Goal: Task Accomplishment & Management: Manage account settings

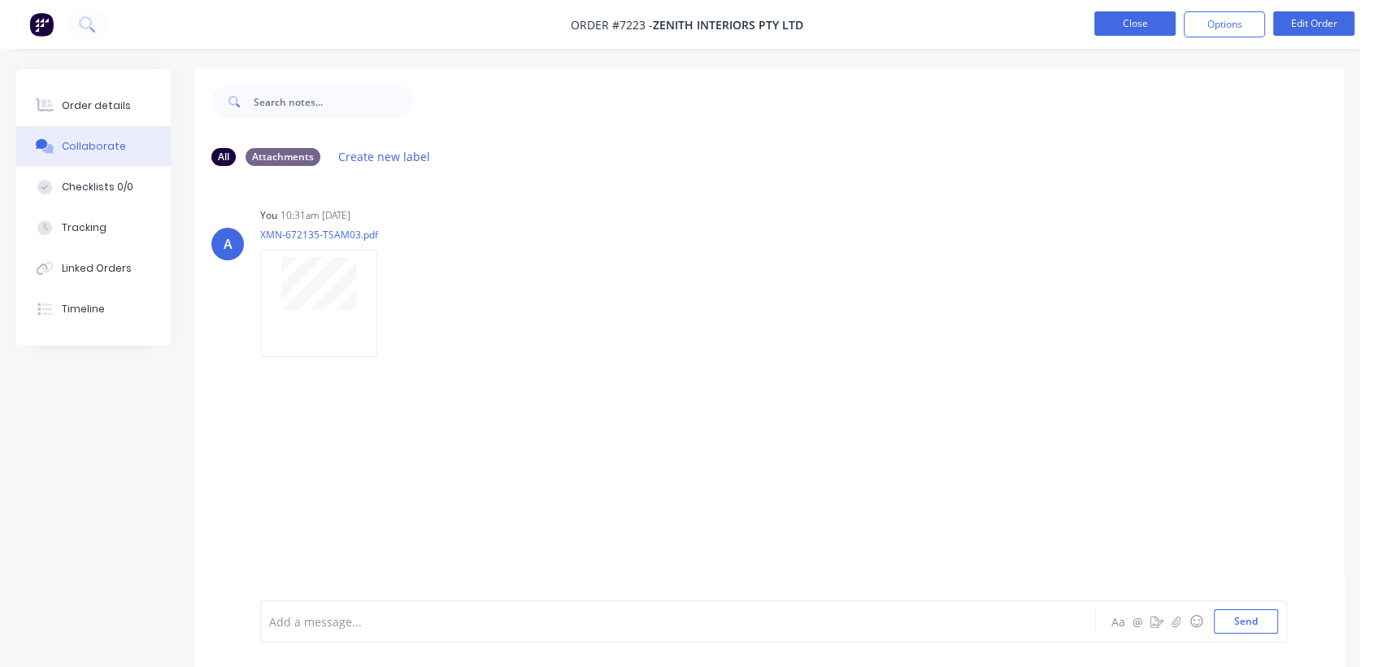
click at [1132, 31] on button "Close" at bounding box center [1134, 23] width 81 height 24
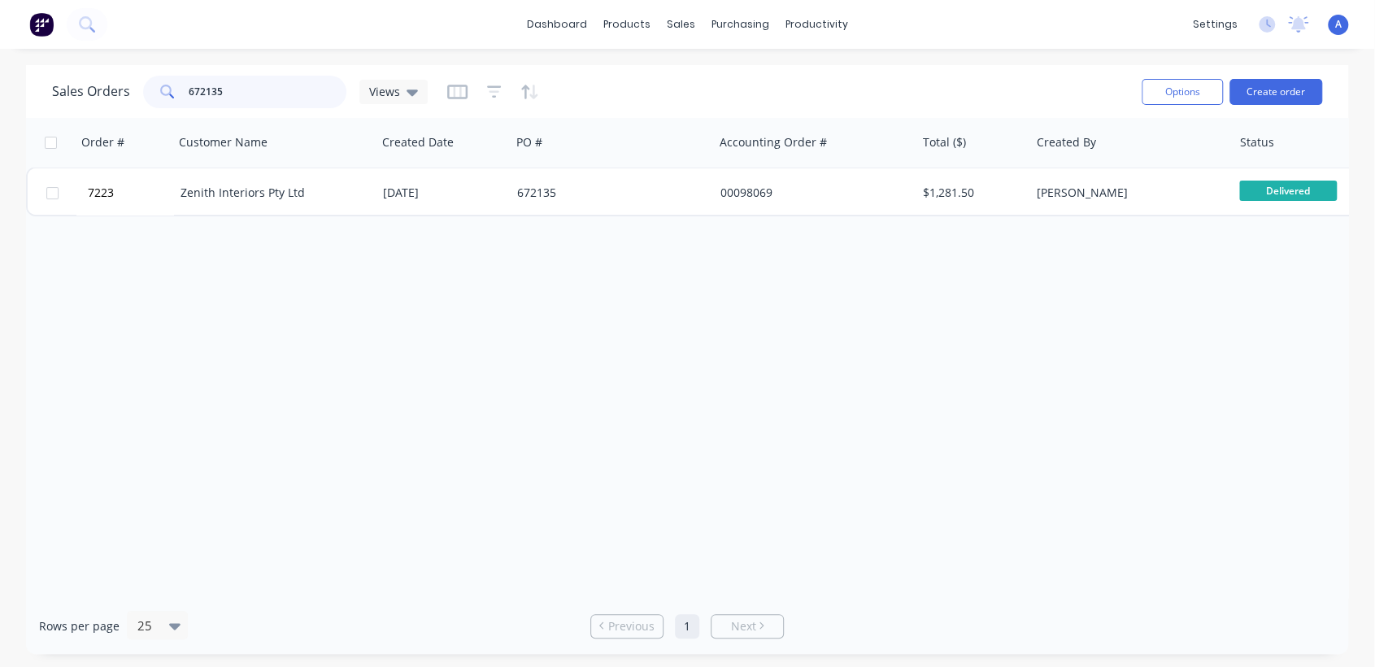
drag, startPoint x: 232, startPoint y: 86, endPoint x: 167, endPoint y: 85, distance: 65.1
click at [167, 85] on div "672135" at bounding box center [244, 92] width 203 height 33
drag, startPoint x: 246, startPoint y: 97, endPoint x: 166, endPoint y: 93, distance: 80.6
click at [166, 93] on div "po2012" at bounding box center [244, 92] width 203 height 33
type input "2012"
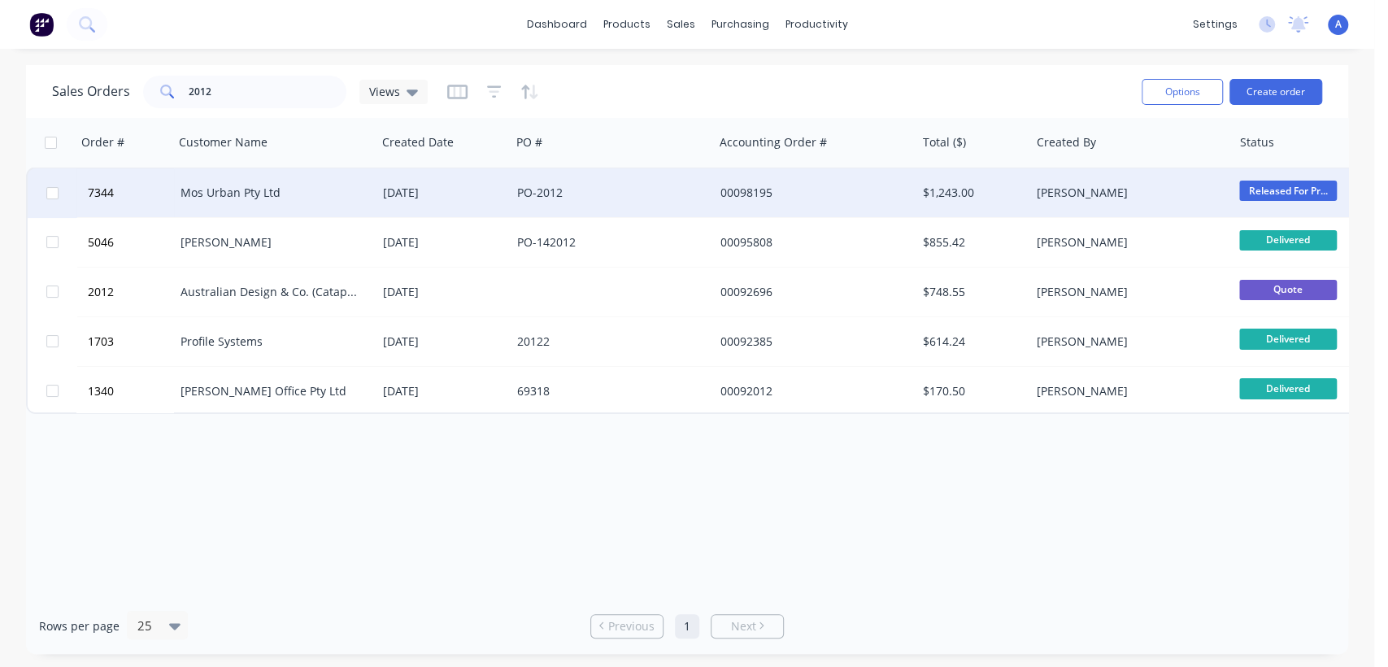
click at [367, 183] on div "Mos Urban Pty Ltd" at bounding box center [275, 192] width 202 height 49
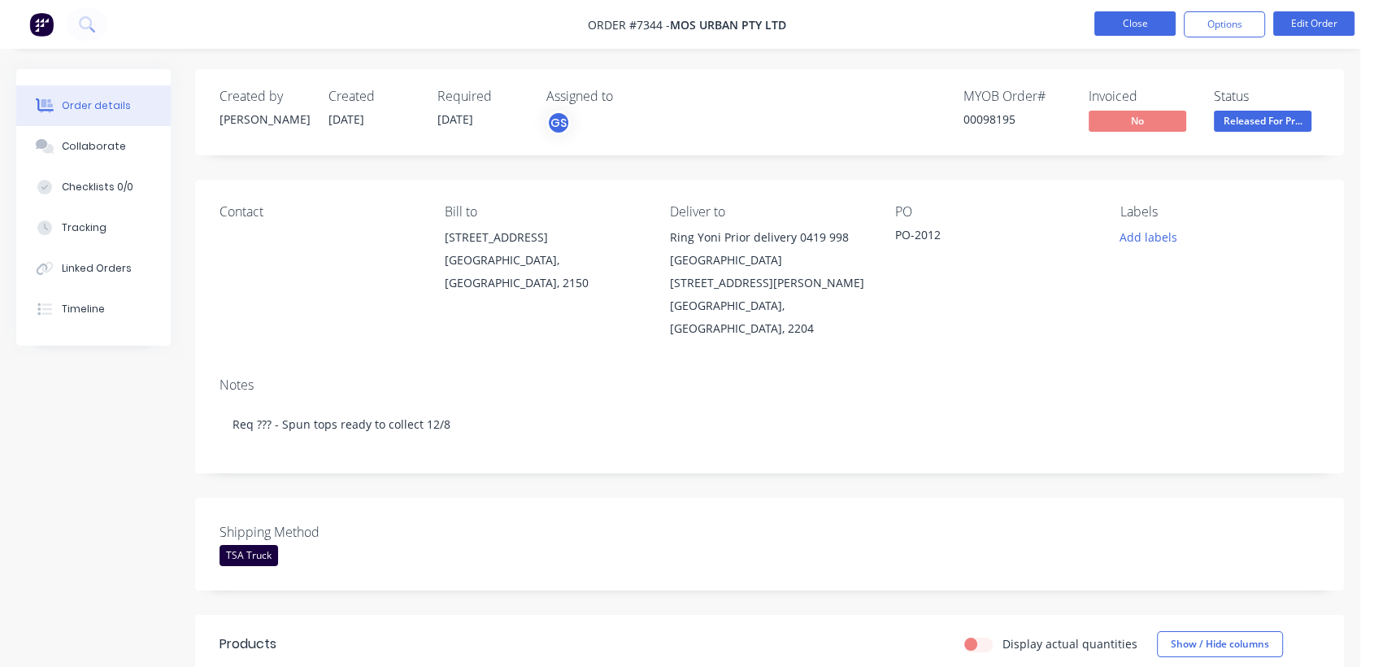
click at [1144, 19] on button "Close" at bounding box center [1134, 23] width 81 height 24
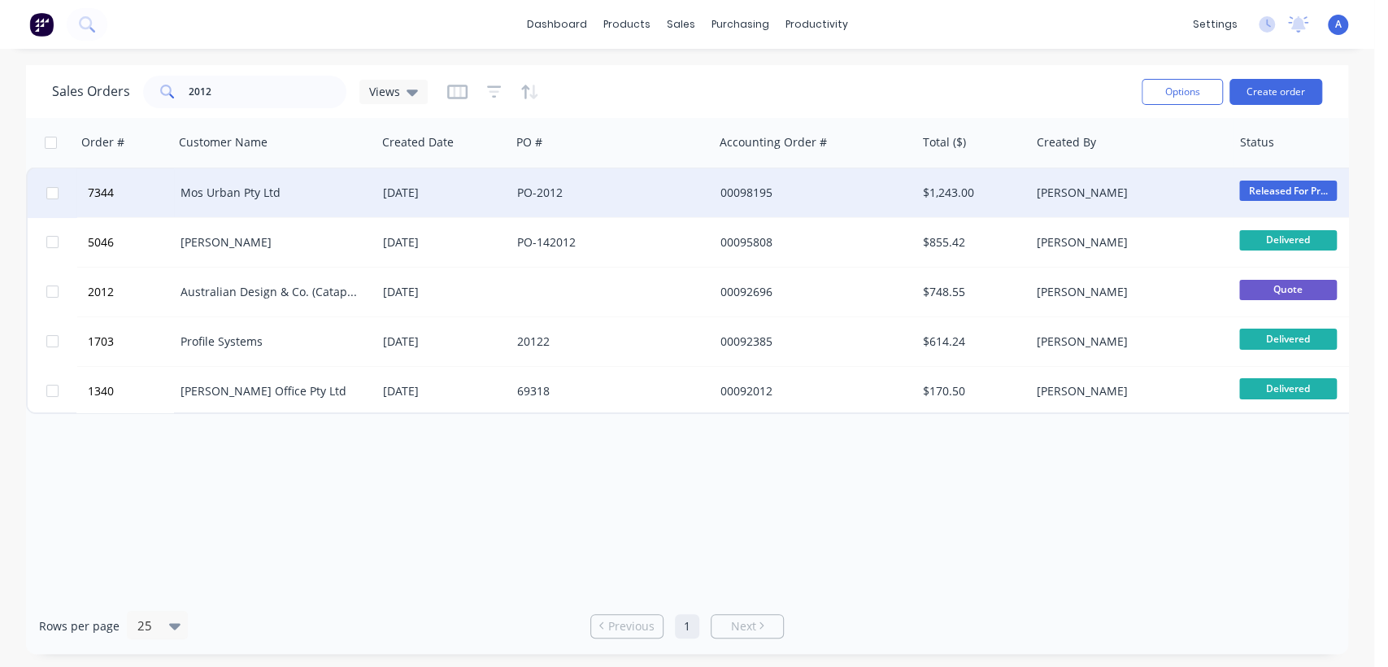
click at [495, 194] on div "[DATE]" at bounding box center [443, 193] width 121 height 16
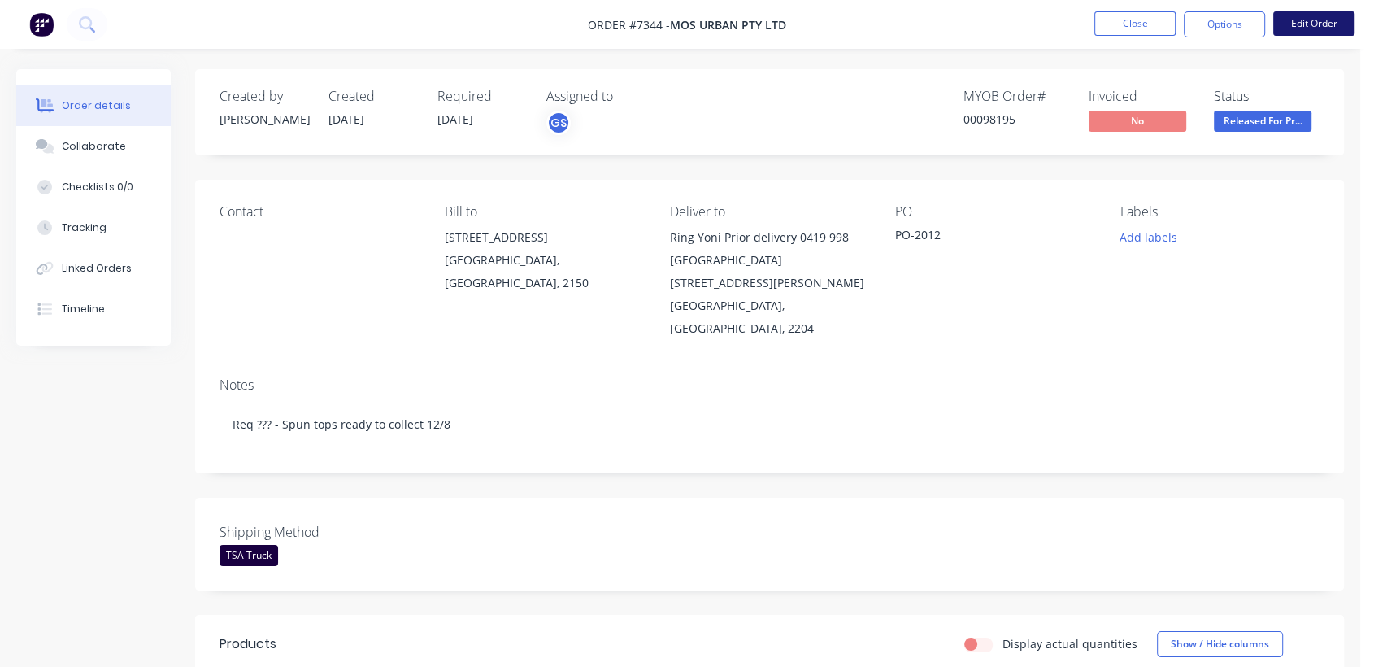
click at [1306, 22] on button "Edit Order" at bounding box center [1313, 23] width 81 height 24
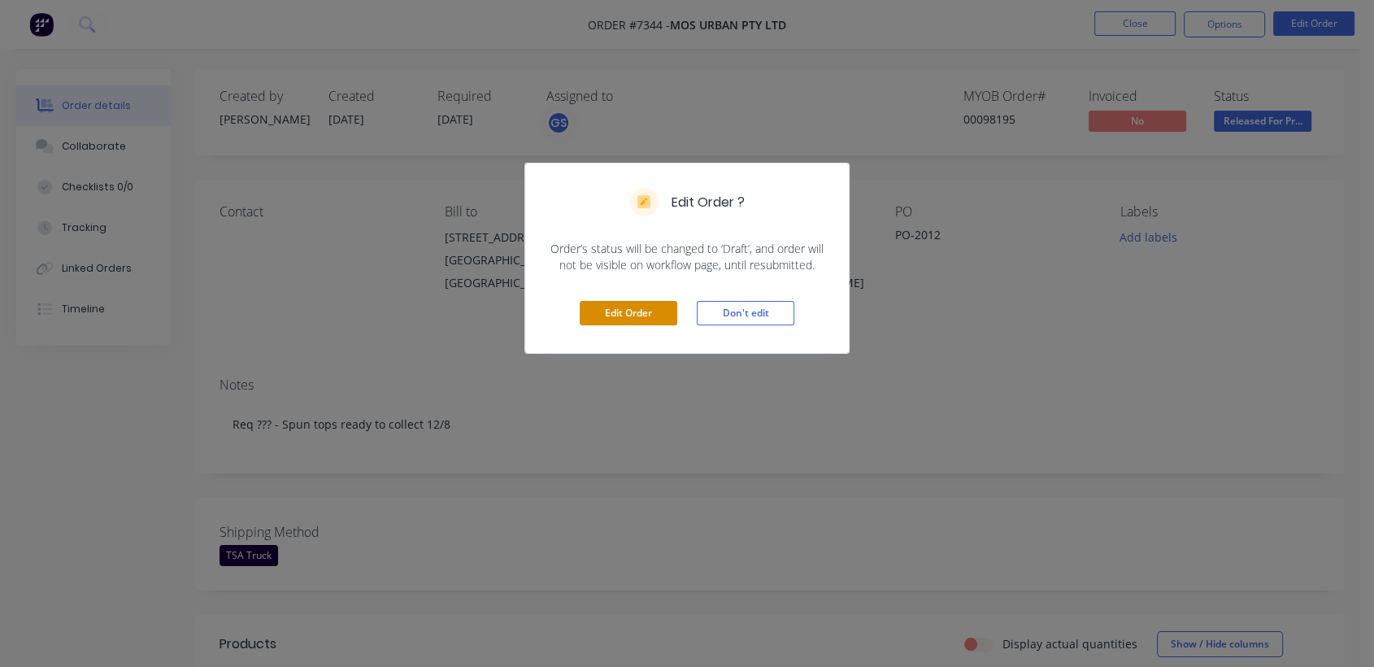
click at [602, 306] on button "Edit Order" at bounding box center [629, 313] width 98 height 24
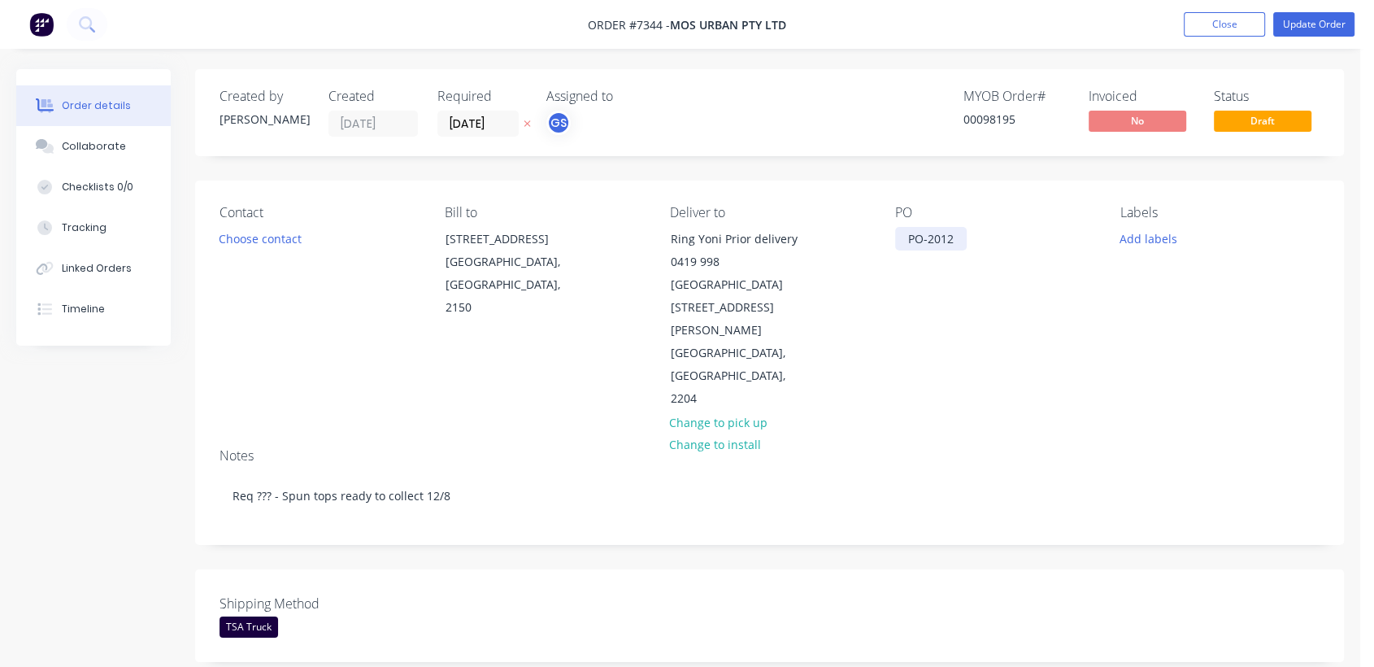
click at [958, 232] on div "PO-2012" at bounding box center [931, 239] width 72 height 24
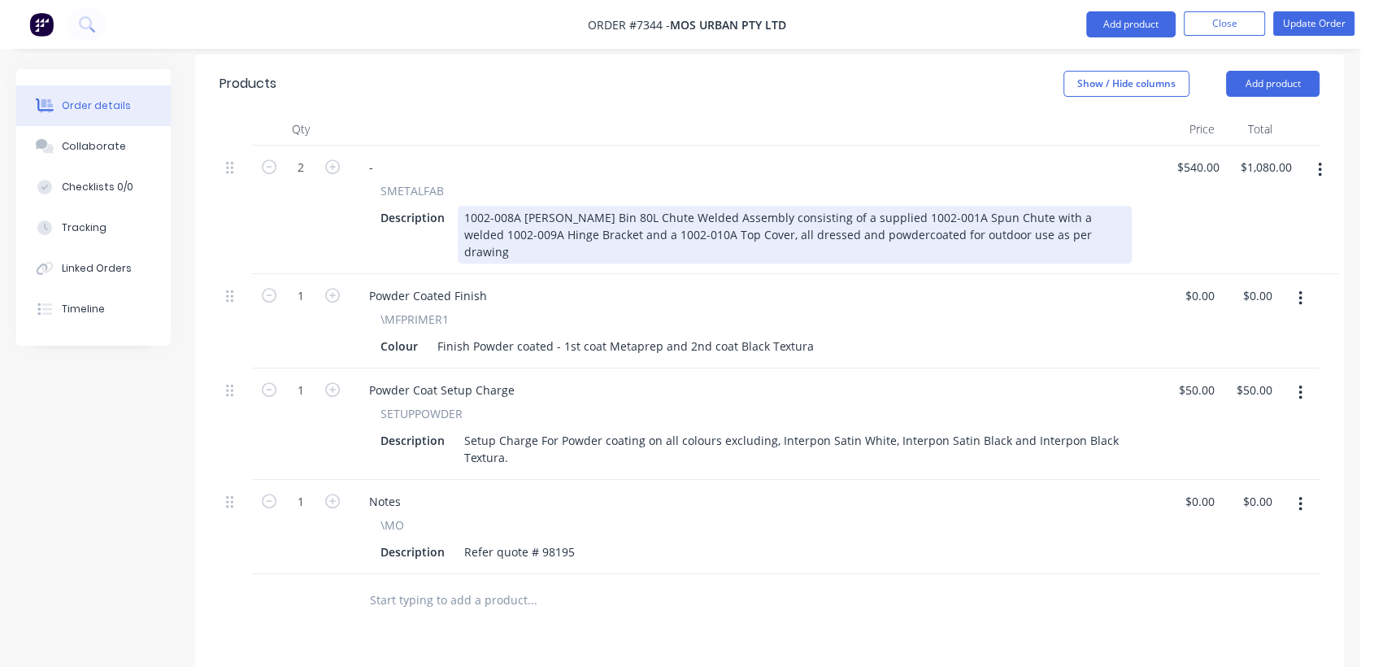
scroll to position [541, 0]
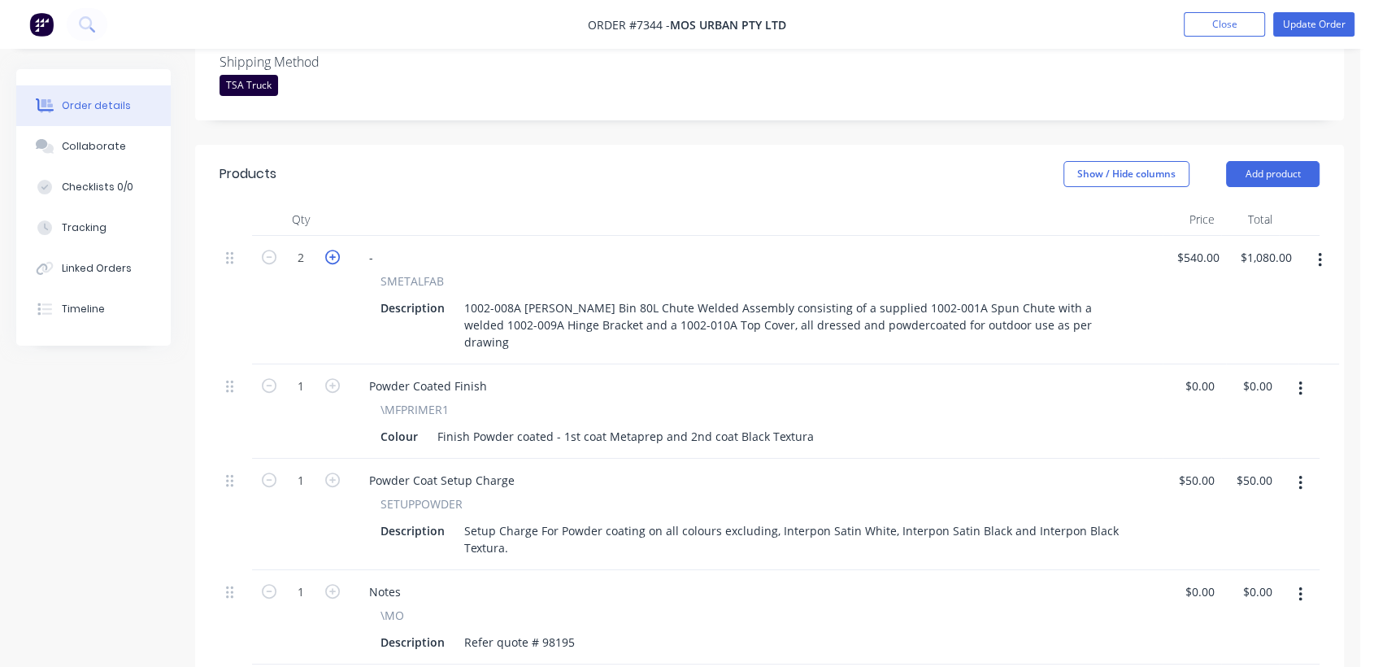
click at [328, 250] on icon "button" at bounding box center [332, 257] width 15 height 15
type input "3"
type input "$1,620.00"
click at [328, 250] on icon "button" at bounding box center [332, 257] width 15 height 15
type input "4"
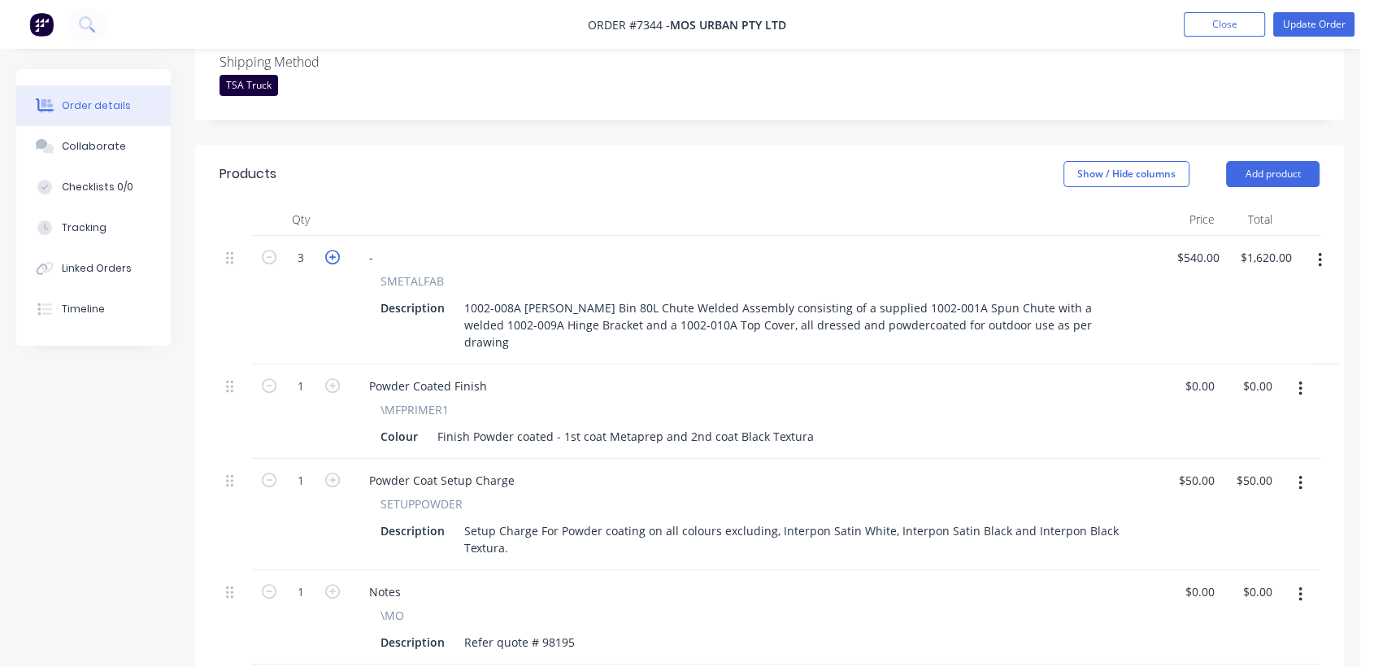
type input "$2,160.00"
click at [1215, 236] on div "4 - SMETALFAB Description 1002-008A [PERSON_NAME] Bin 80L Chute Welded Assembly…" at bounding box center [769, 300] width 1100 height 128
type input "$470.00"
type input "$1,880.00"
drag, startPoint x: 82, startPoint y: 136, endPoint x: 182, endPoint y: 158, distance: 102.4
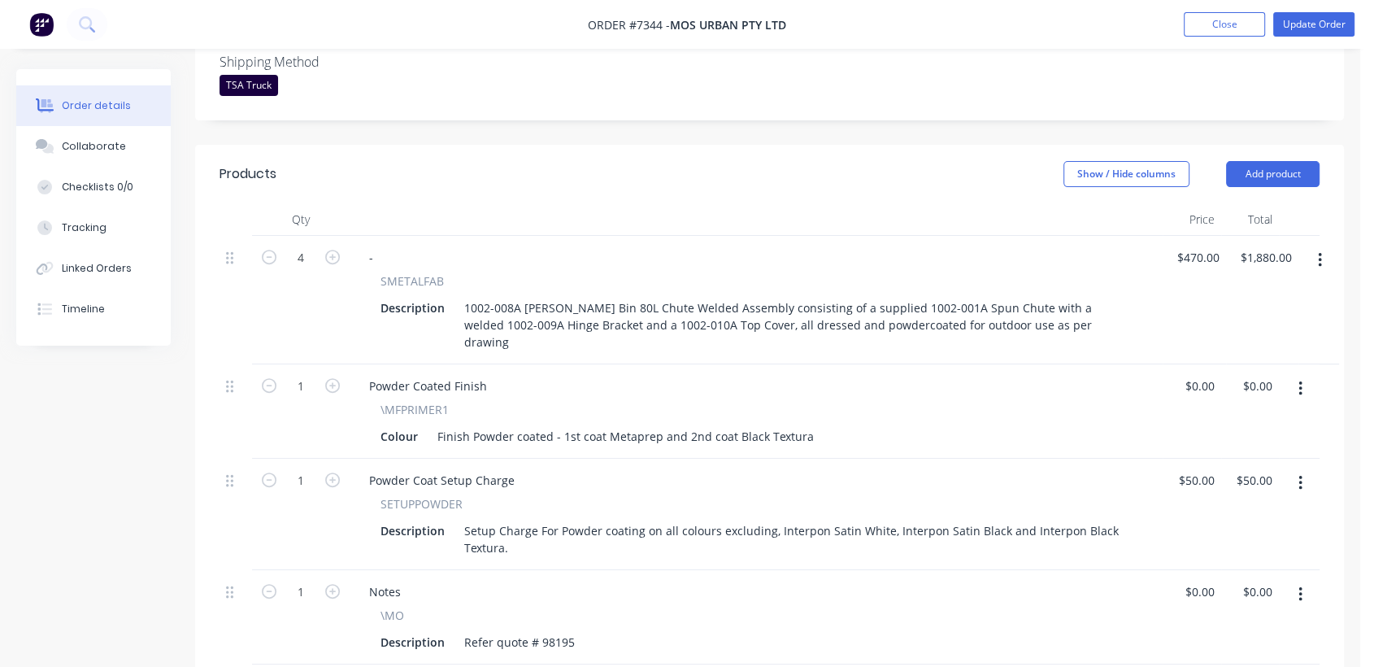
click at [83, 136] on button "Collaborate" at bounding box center [93, 146] width 154 height 41
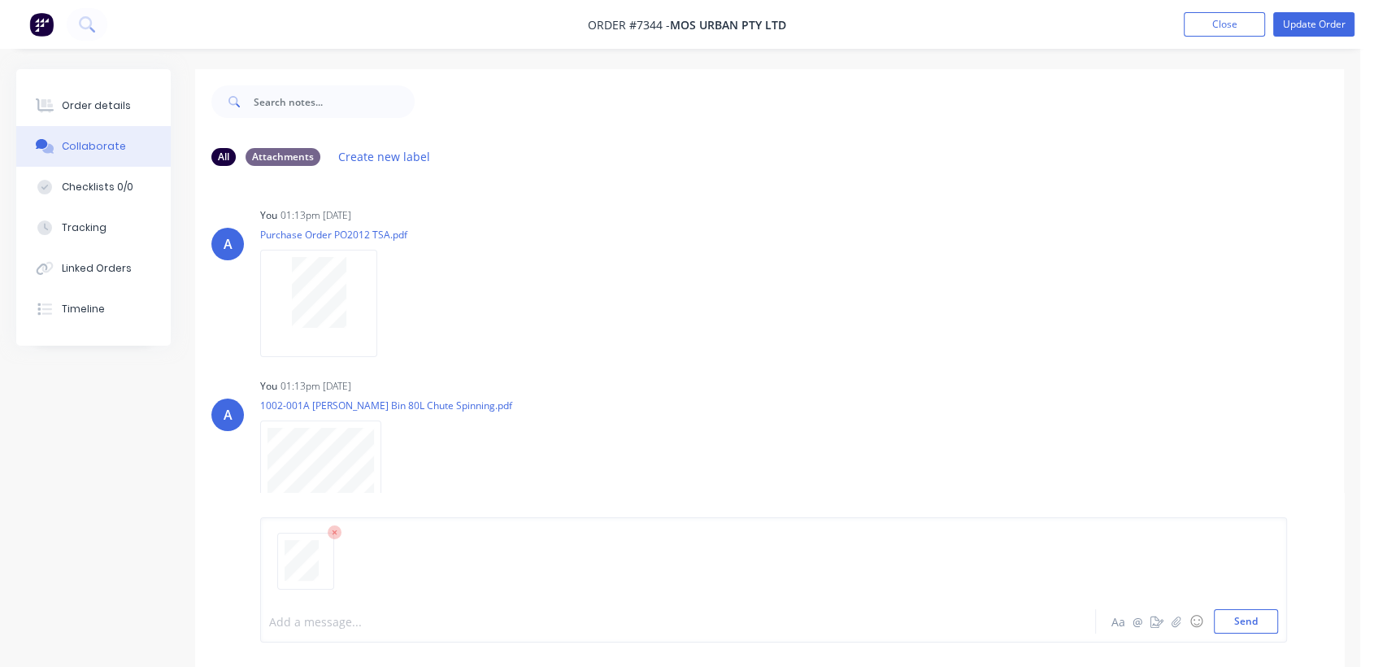
click at [334, 615] on div at bounding box center [648, 621] width 756 height 17
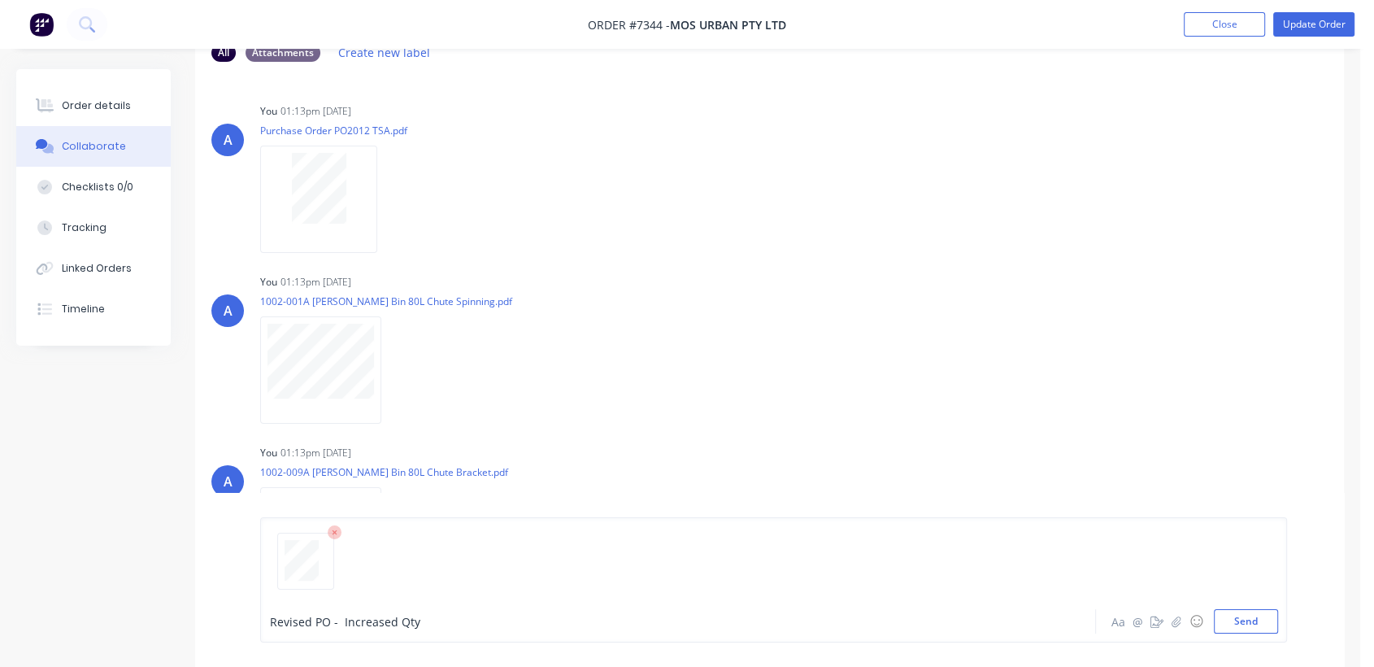
scroll to position [106, 0]
click at [1245, 623] on button "Send" at bounding box center [1246, 621] width 64 height 24
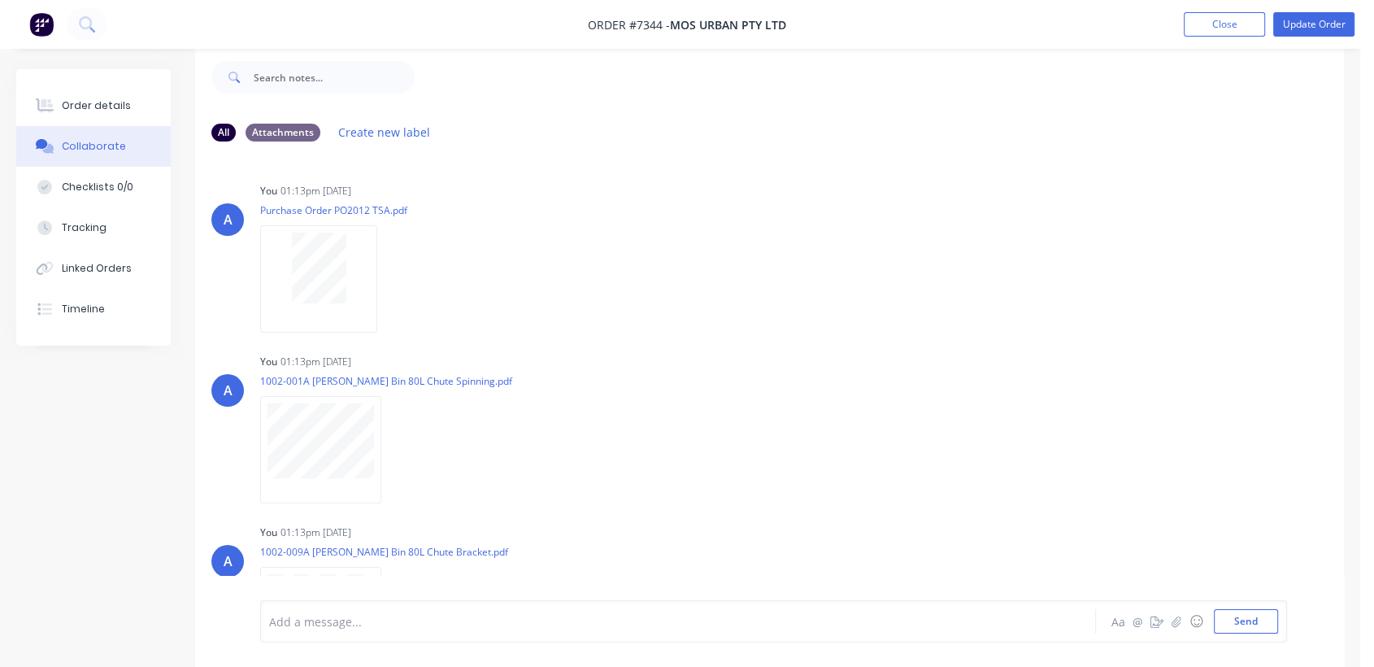
scroll to position [597, 0]
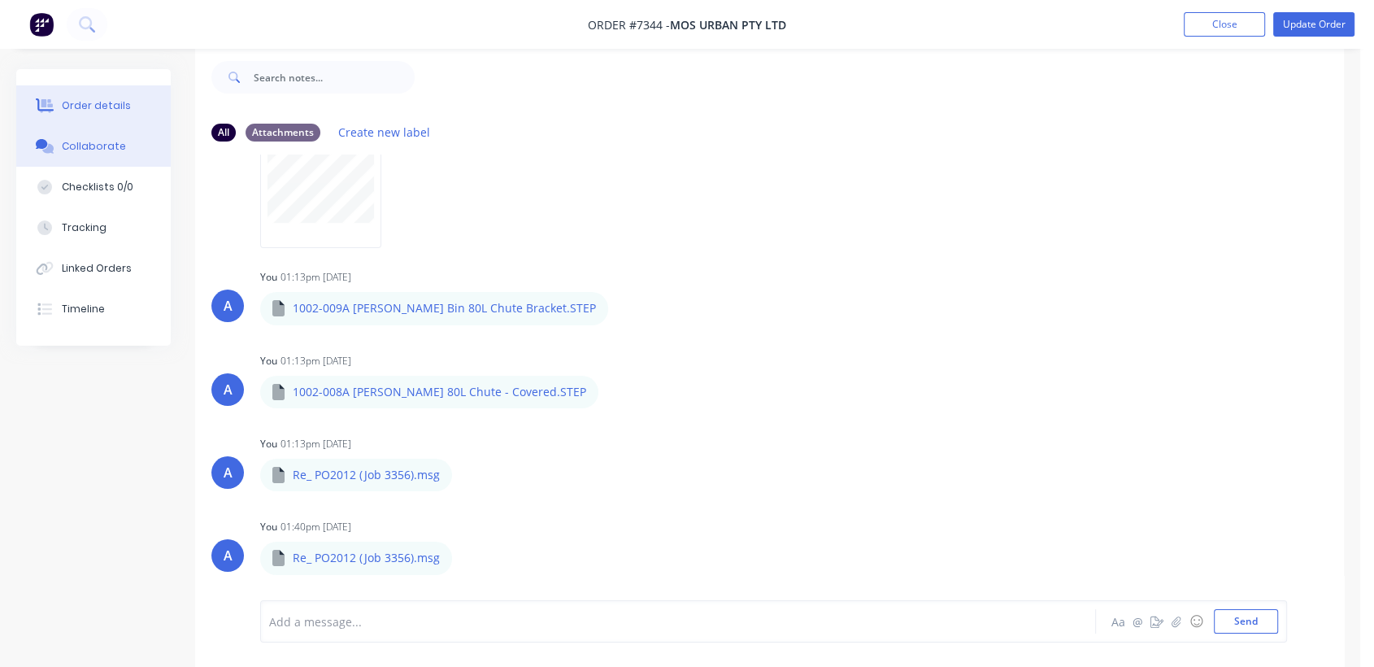
click at [131, 99] on button "Order details" at bounding box center [93, 105] width 154 height 41
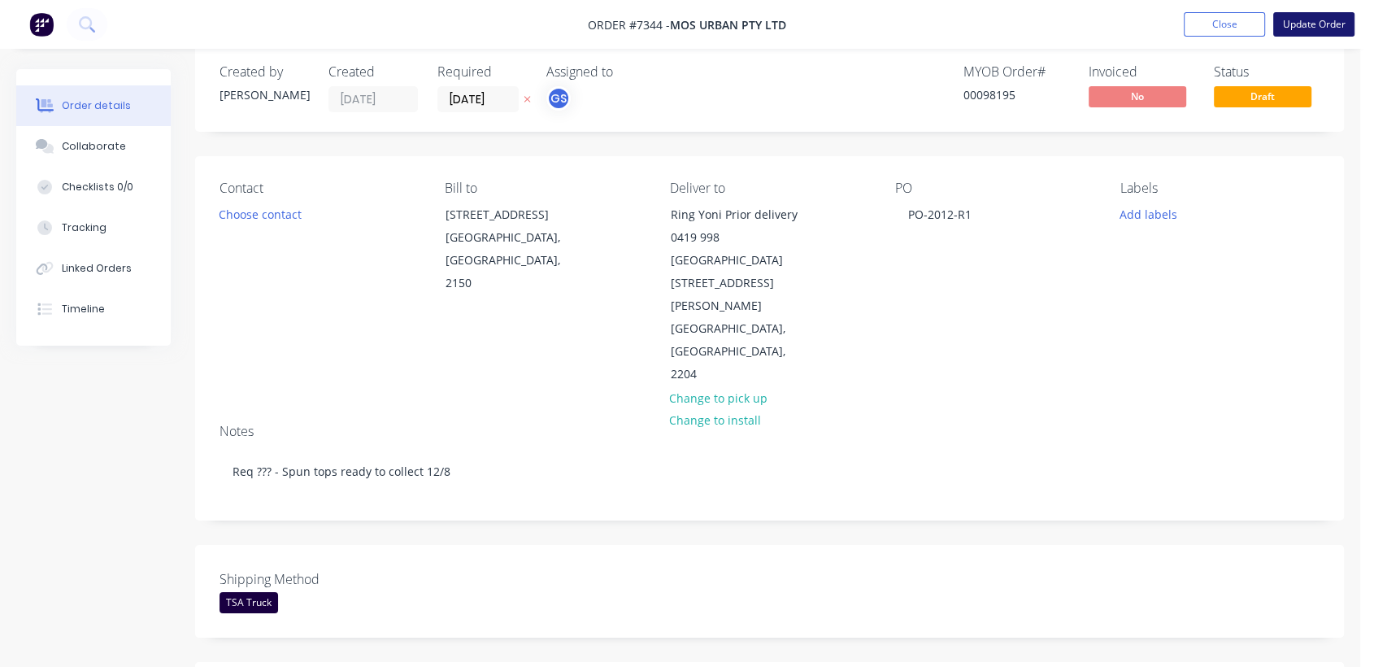
click at [1307, 20] on button "Update Order" at bounding box center [1313, 24] width 81 height 24
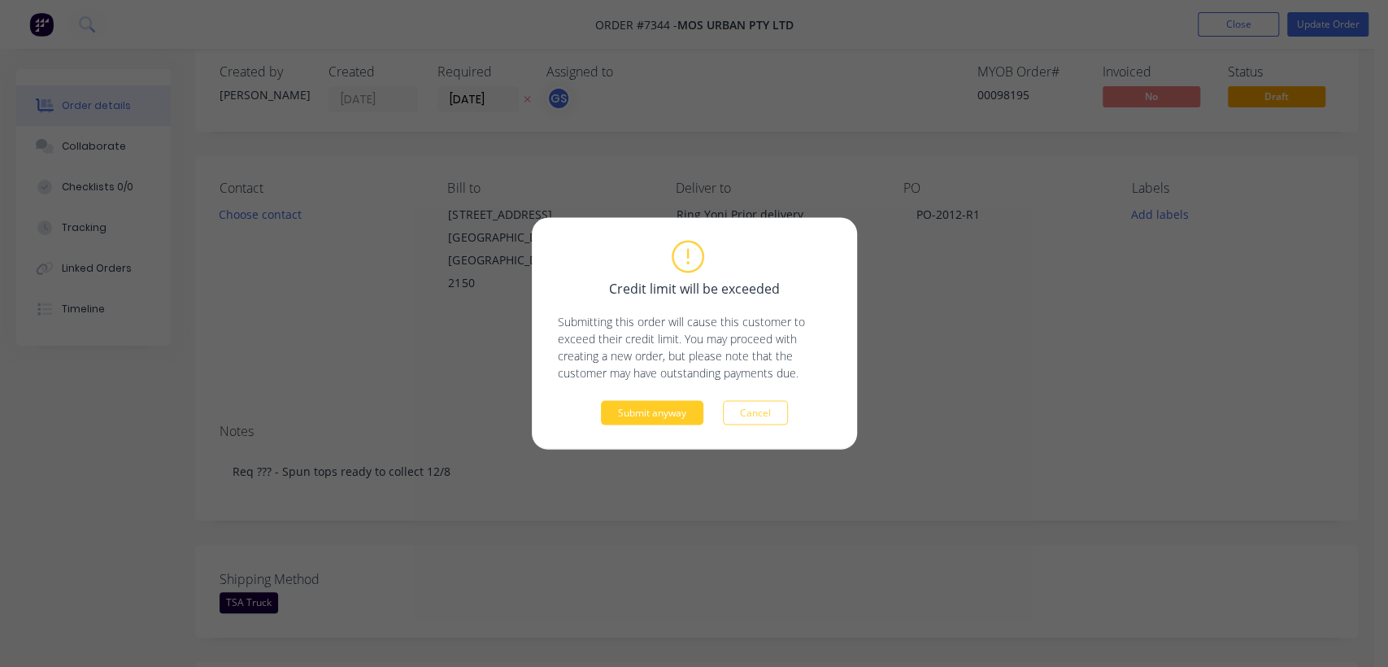
click at [637, 411] on button "Submit anyway" at bounding box center [652, 413] width 102 height 24
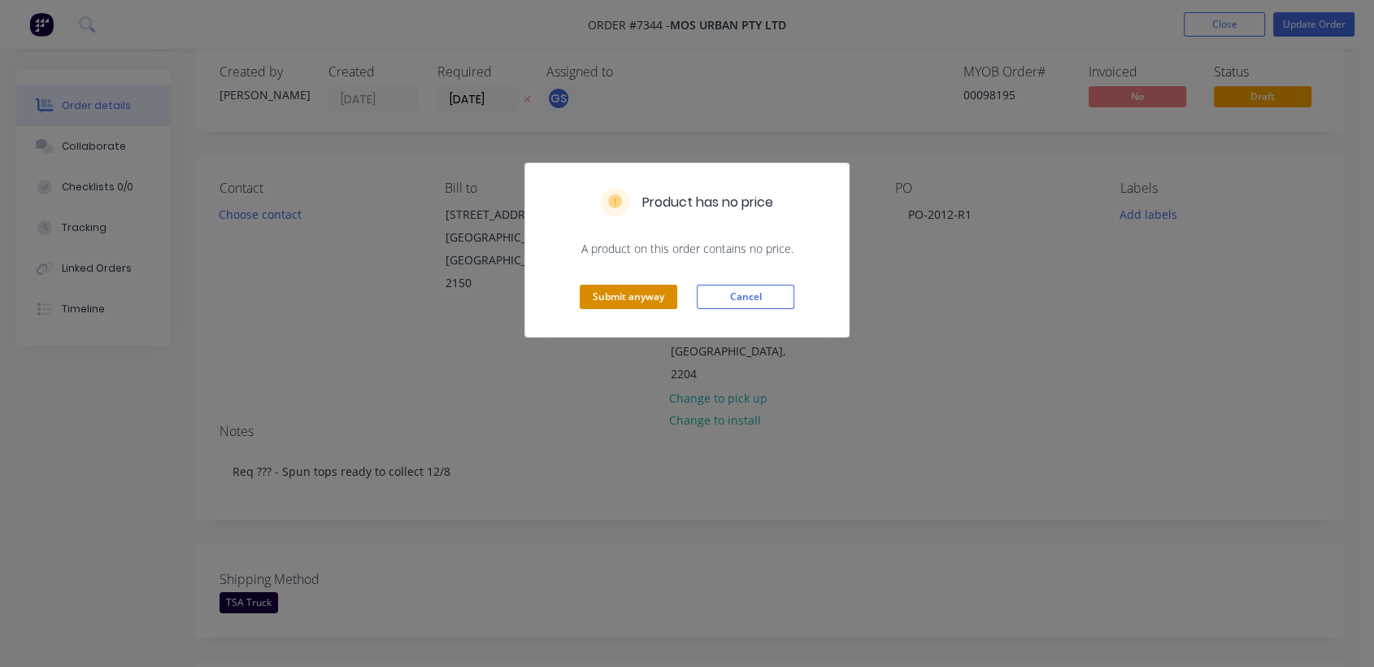
click at [631, 292] on button "Submit anyway" at bounding box center [629, 297] width 98 height 24
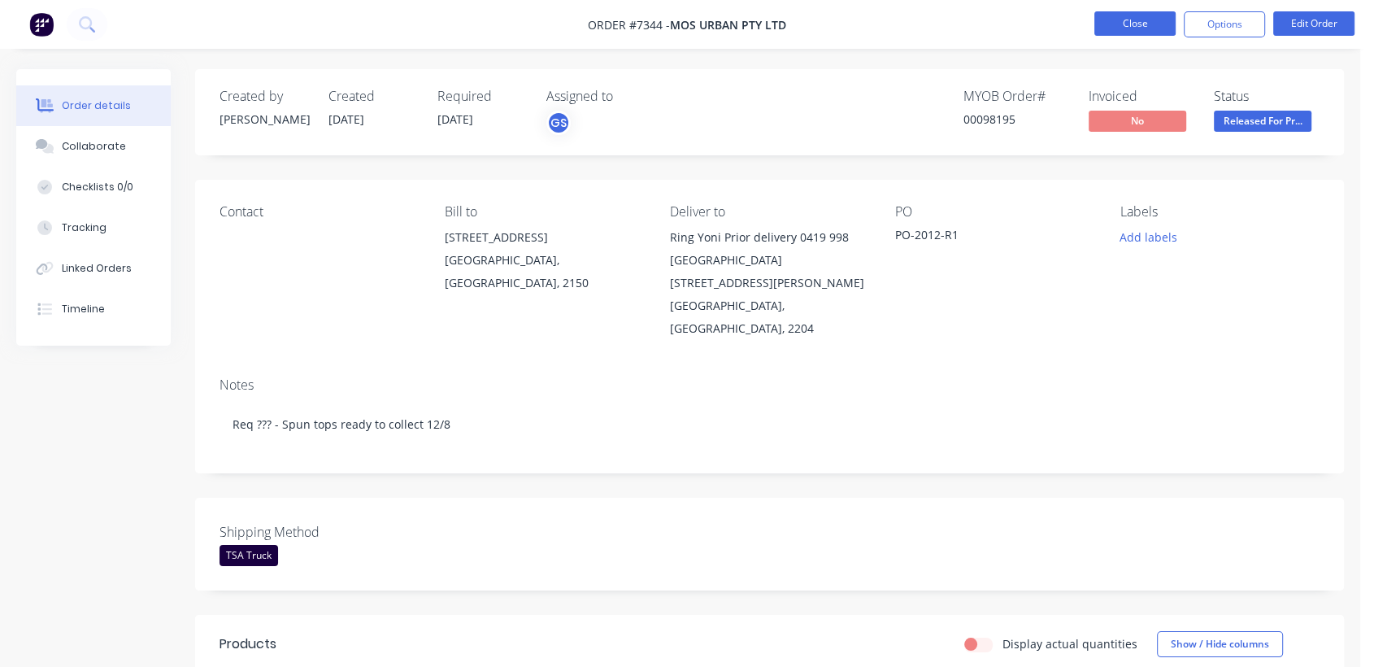
click at [1116, 21] on button "Close" at bounding box center [1134, 23] width 81 height 24
